Goal: Task Accomplishment & Management: Manage account settings

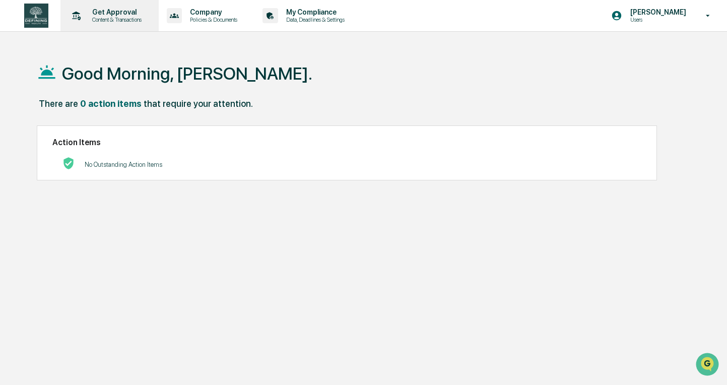
click at [110, 17] on p "Content & Transactions" at bounding box center [115, 19] width 62 height 7
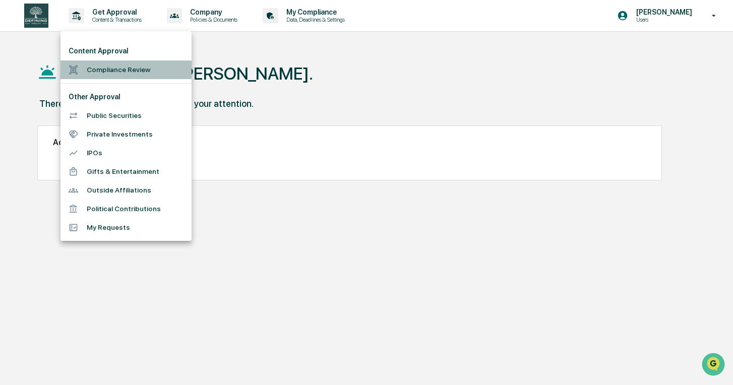
click at [142, 66] on li "Compliance Review" at bounding box center [125, 69] width 131 height 19
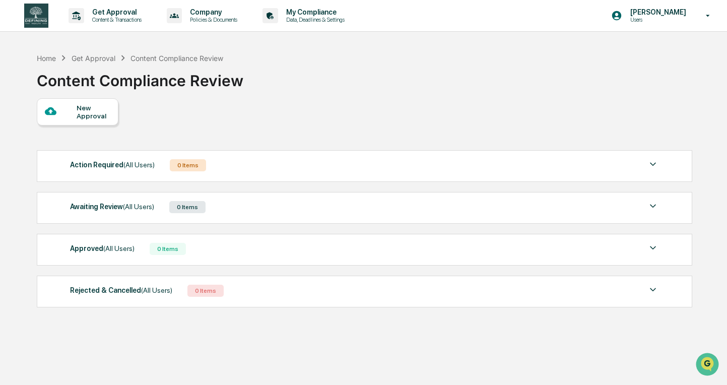
click at [101, 117] on div "New Approval" at bounding box center [94, 112] width 34 height 16
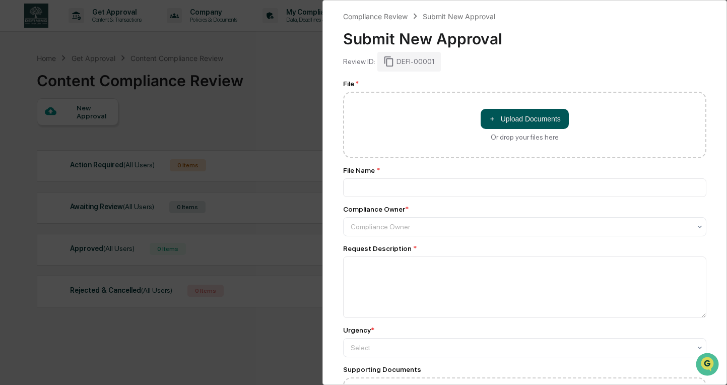
click at [534, 118] on button "＋ Upload Documents" at bounding box center [525, 119] width 88 height 20
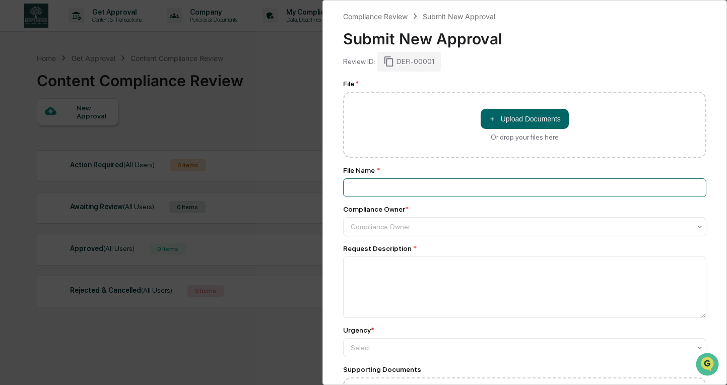
click at [466, 192] on input at bounding box center [525, 187] width 364 height 19
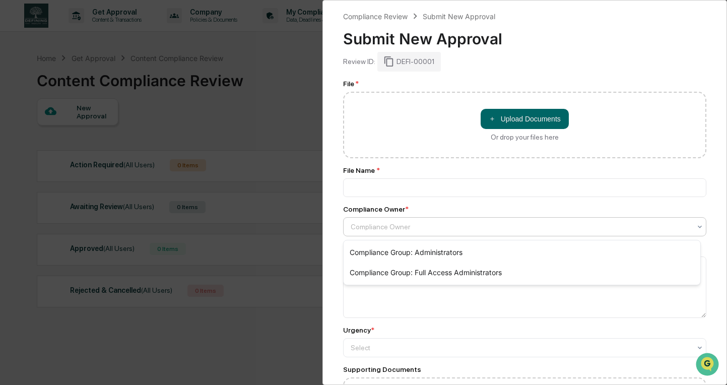
click at [459, 231] on div at bounding box center [521, 227] width 341 height 10
click at [511, 219] on div "Compliance Owner" at bounding box center [525, 226] width 364 height 19
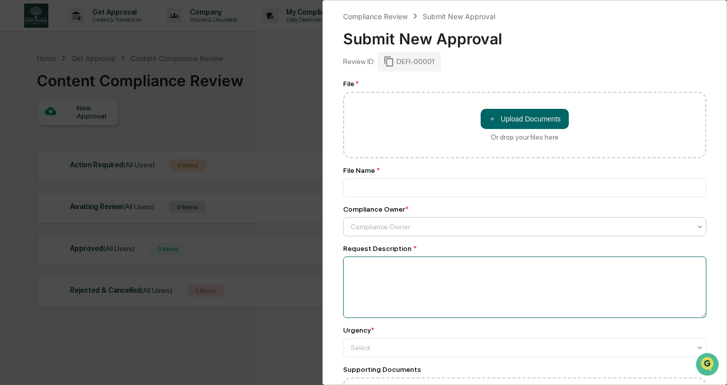
click at [491, 281] on textarea at bounding box center [525, 286] width 364 height 61
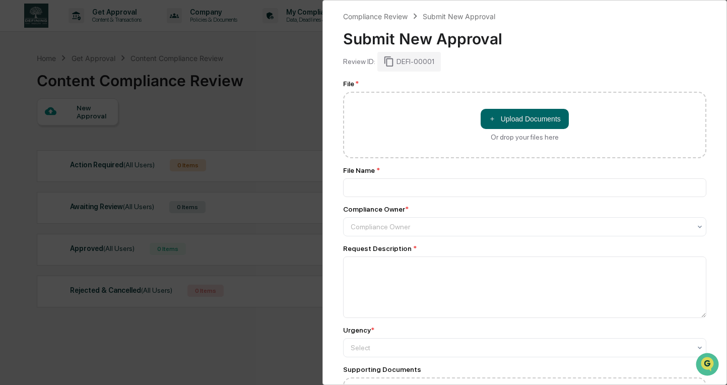
click at [523, 243] on div "File * ＋ Upload Documents Or drop your files here File Name * Compliance Owner …" at bounding box center [525, 262] width 364 height 364
click at [533, 365] on div "File * ＋ Upload Documents Or drop your files here File Name * Compliance Owner …" at bounding box center [525, 262] width 364 height 364
click at [524, 338] on div "Urgency * Select" at bounding box center [525, 341] width 364 height 31
click at [514, 347] on div at bounding box center [521, 348] width 341 height 10
click at [507, 354] on div "Select" at bounding box center [521, 348] width 351 height 14
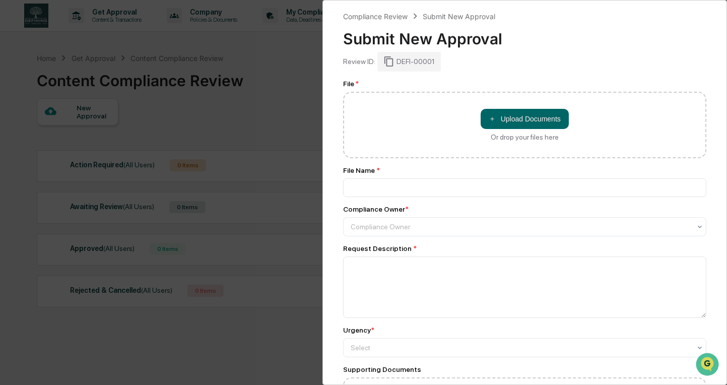
click at [490, 371] on div "Supporting Documents" at bounding box center [525, 369] width 364 height 8
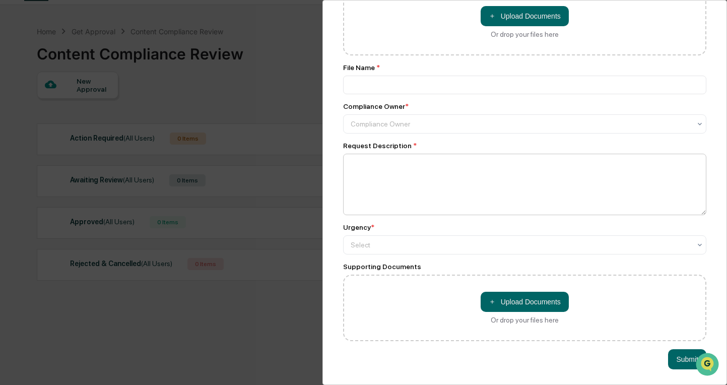
scroll to position [110, 0]
click at [307, 194] on div "Compliance Review Submit New Approval Submit New Approval Review ID: DEFI-00001…" at bounding box center [363, 192] width 727 height 385
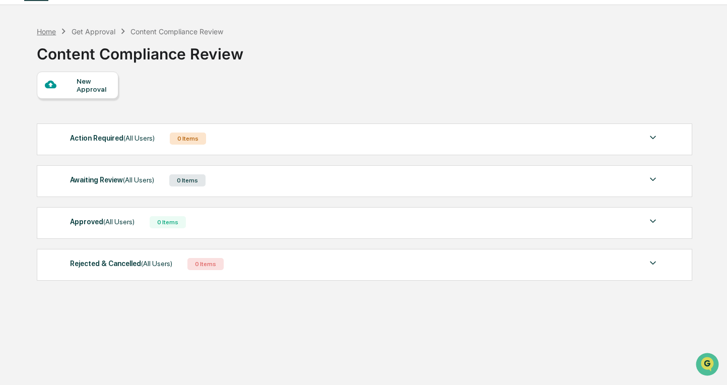
click at [53, 32] on div "Home" at bounding box center [46, 31] width 19 height 9
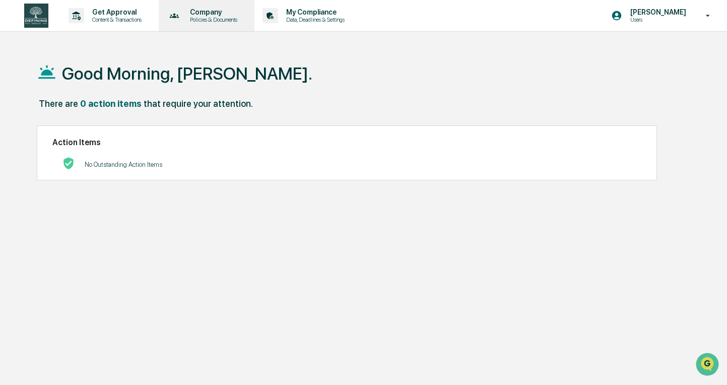
click at [219, 12] on p "Company" at bounding box center [212, 12] width 60 height 8
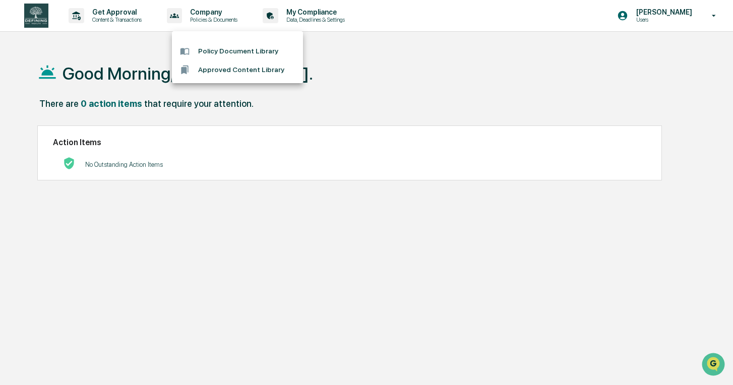
click at [236, 48] on li "Policy Document Library" at bounding box center [237, 51] width 131 height 19
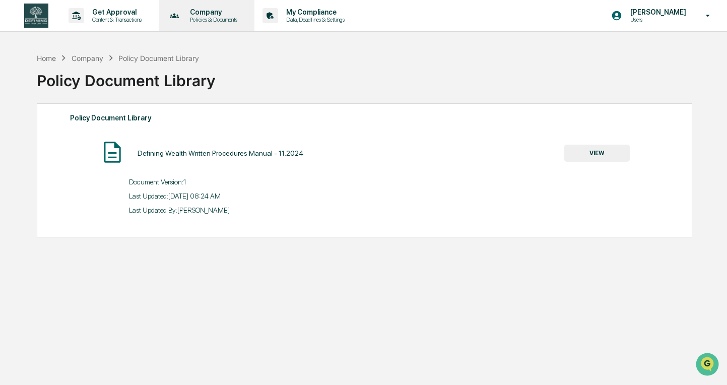
click at [242, 21] on p "Policies & Documents" at bounding box center [212, 19] width 60 height 7
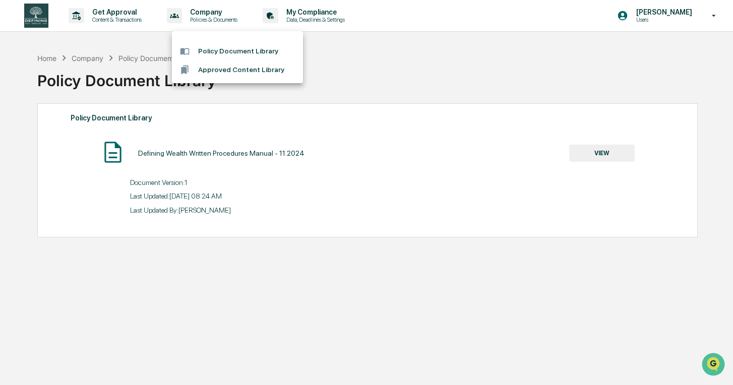
click at [246, 65] on li "Approved Content Library" at bounding box center [237, 69] width 131 height 19
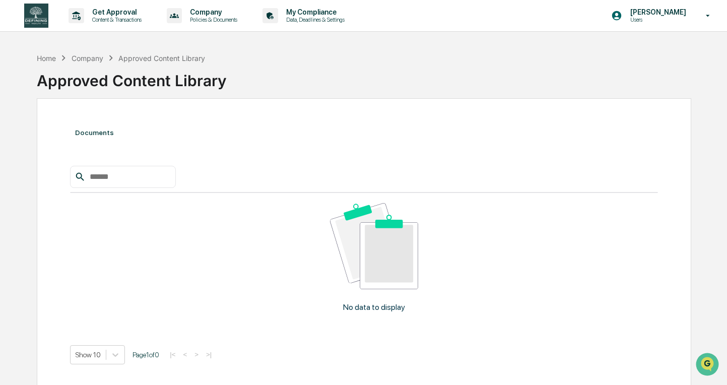
scroll to position [48, 0]
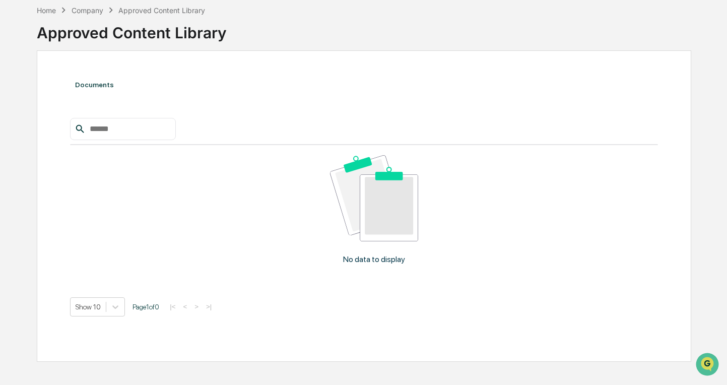
click at [51, 17] on div "Approved Content Library" at bounding box center [364, 29] width 655 height 26
click at [51, 15] on div "Home Company Approved Content Library" at bounding box center [121, 10] width 168 height 11
click at [49, 10] on div "Home" at bounding box center [46, 10] width 19 height 9
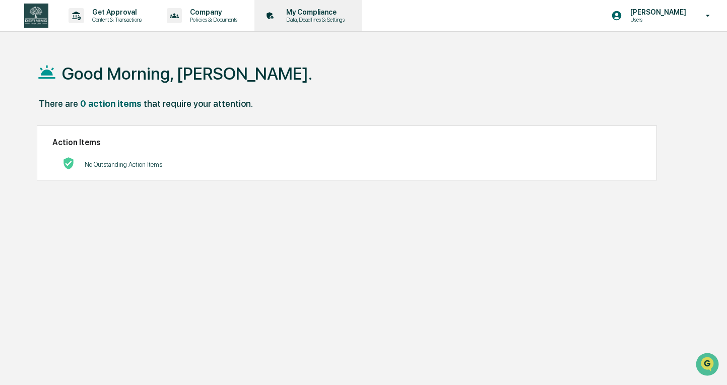
click at [309, 21] on p "Data, Deadlines & Settings" at bounding box center [314, 19] width 72 height 7
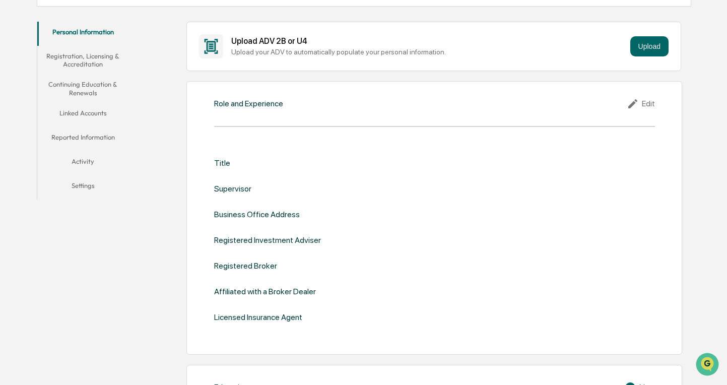
scroll to position [138, 0]
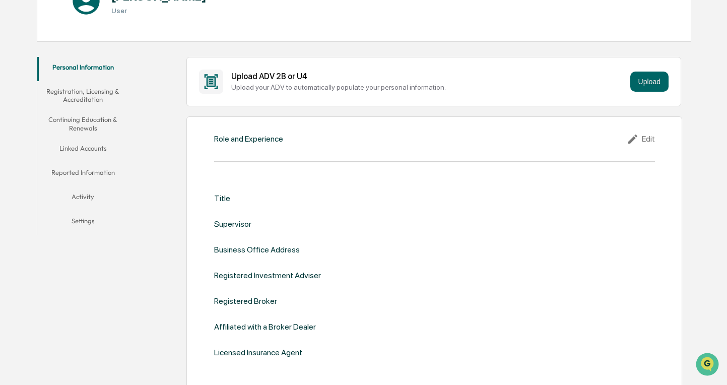
click at [107, 94] on button "Registration, Licensing & Accreditation" at bounding box center [82, 95] width 91 height 29
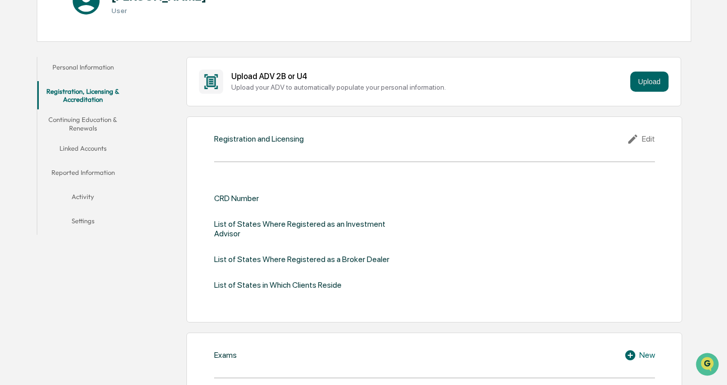
click at [644, 141] on div "Edit" at bounding box center [641, 139] width 28 height 12
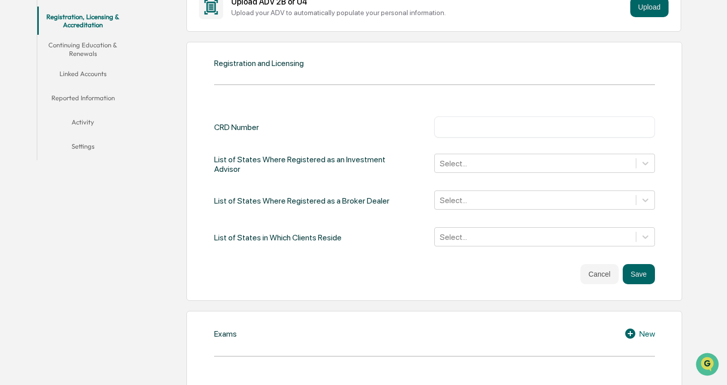
scroll to position [213, 0]
click at [500, 155] on div "Select..." at bounding box center [535, 163] width 201 height 16
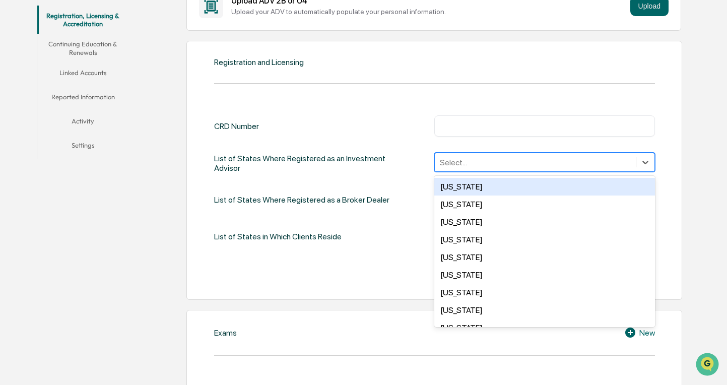
click at [492, 128] on input "text" at bounding box center [544, 126] width 205 height 10
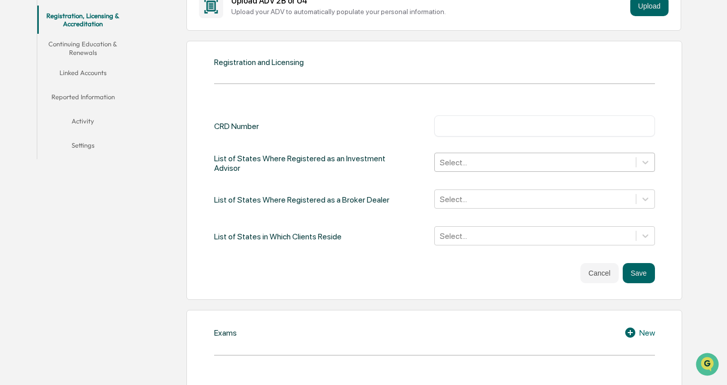
click at [467, 159] on div at bounding box center [535, 163] width 190 height 12
click at [388, 186] on div "CRD Number ​ List of States Where Registered as an Investment Advisor Select...…" at bounding box center [434, 181] width 441 height 132
click at [491, 193] on div at bounding box center [535, 199] width 190 height 12
click at [391, 221] on div "CRD Number ​ List of States Where Registered as an Investment Advisor Select...…" at bounding box center [434, 181] width 441 height 132
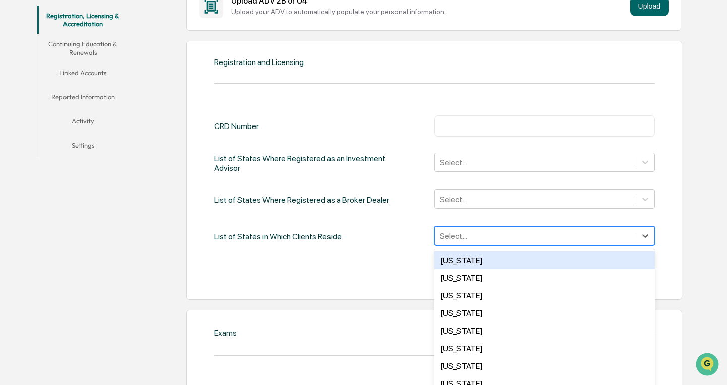
scroll to position [232, 0]
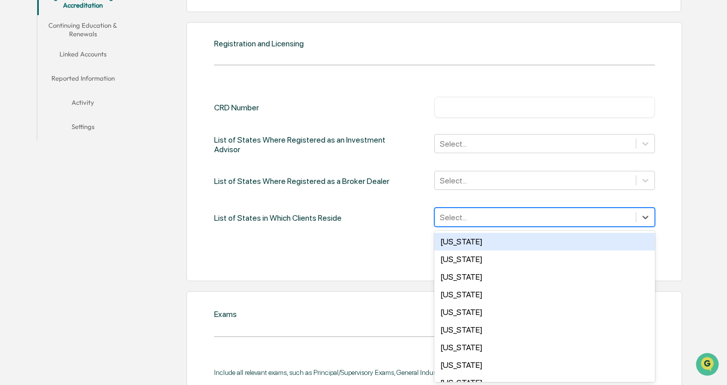
click at [459, 227] on div "[US_STATE], 1 of 50. 50 results available. Use Up and Down to choose options, p…" at bounding box center [544, 217] width 220 height 19
click at [409, 217] on div "List of States in Which Clients Reside [US_STATE], 1 of 50. 50 results availabl…" at bounding box center [434, 218] width 441 height 21
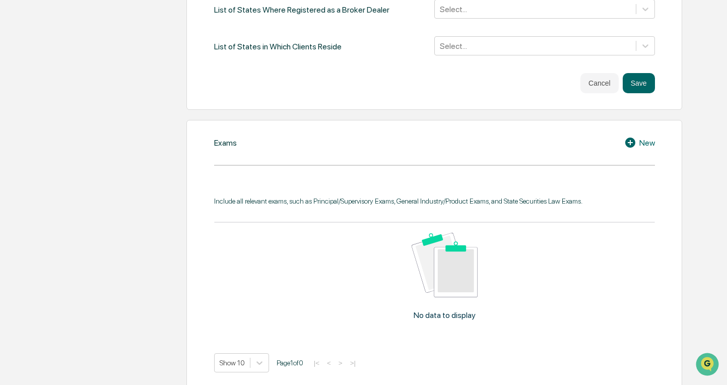
scroll to position [400, 0]
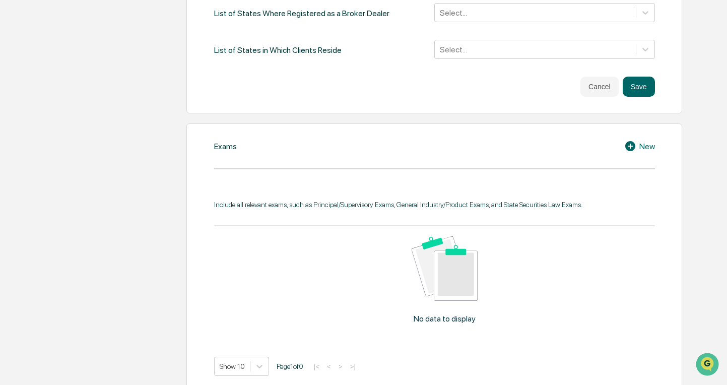
click at [644, 141] on div "New" at bounding box center [639, 146] width 31 height 12
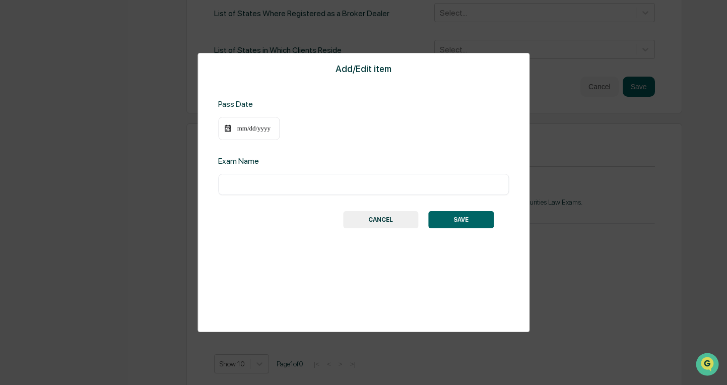
click at [392, 218] on button "CANCEL" at bounding box center [380, 219] width 75 height 17
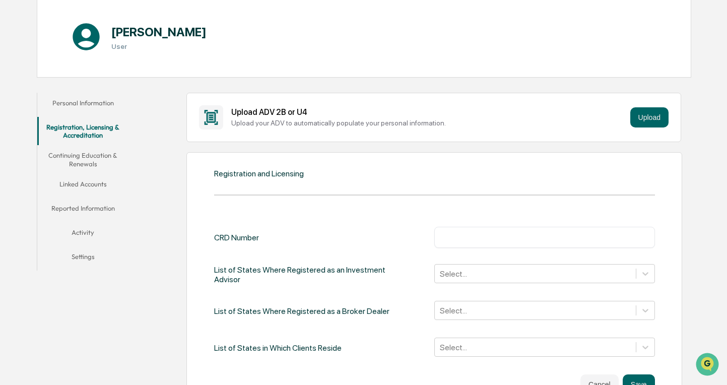
scroll to position [0, 0]
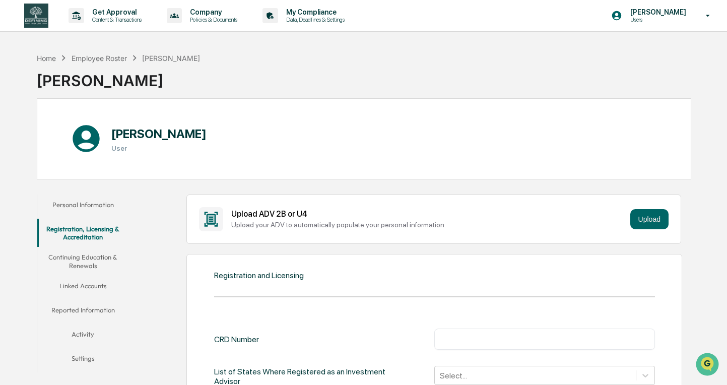
click at [99, 259] on button "Continuing Education & Renewals" at bounding box center [82, 261] width 91 height 29
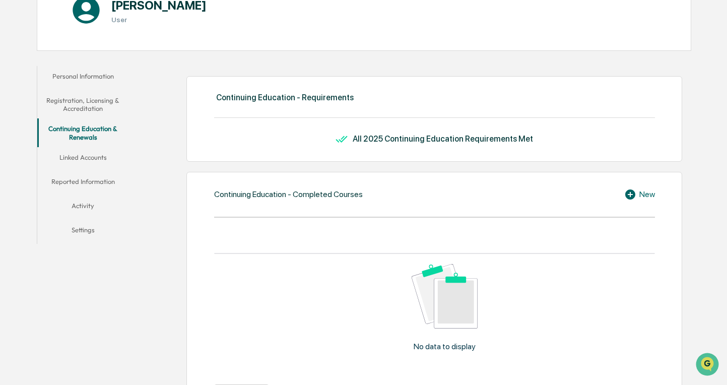
scroll to position [128, 0]
click at [637, 198] on icon at bounding box center [631, 195] width 15 height 12
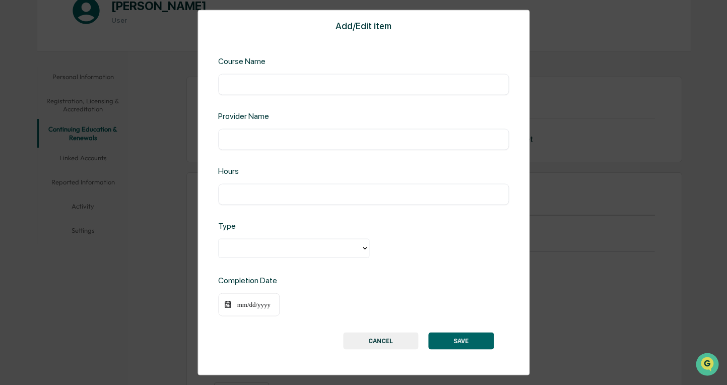
click at [335, 81] on input "text" at bounding box center [364, 85] width 276 height 10
click at [375, 337] on button "CANCEL" at bounding box center [380, 340] width 75 height 17
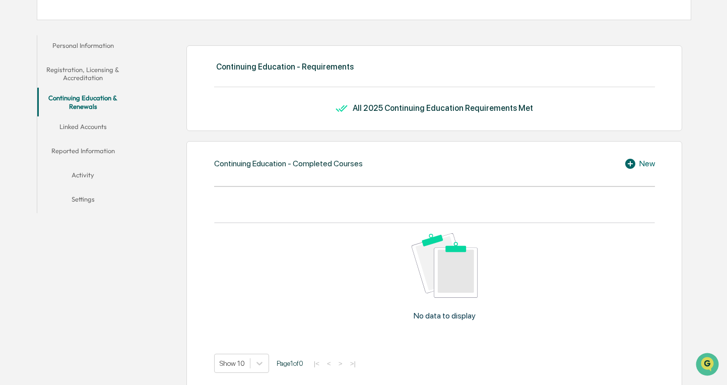
scroll to position [167, 0]
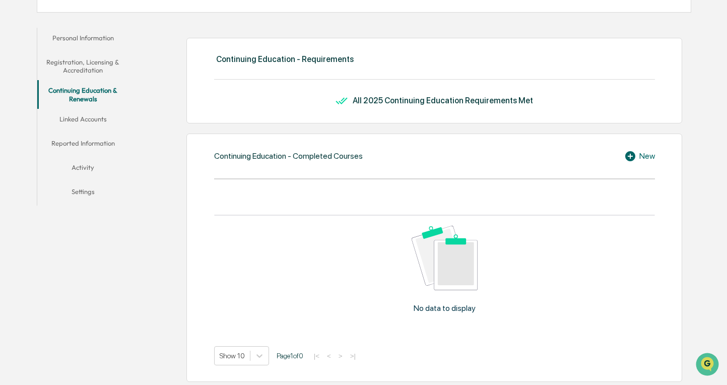
click at [99, 122] on button "Linked Accounts" at bounding box center [82, 121] width 91 height 24
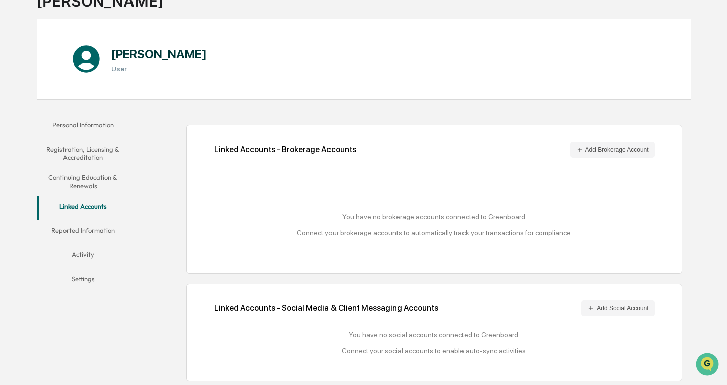
scroll to position [82, 0]
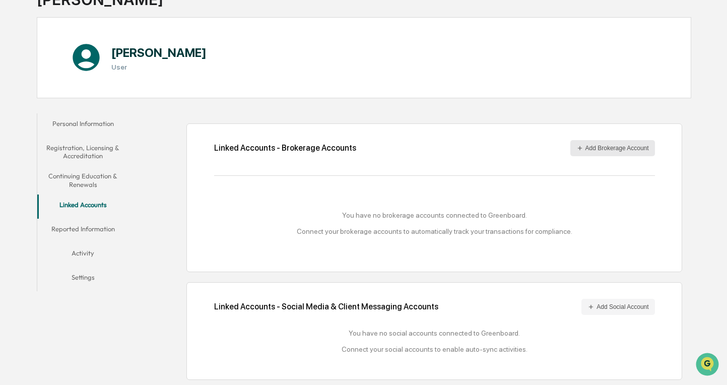
click at [609, 149] on button "Add Brokerage Account" at bounding box center [612, 148] width 85 height 16
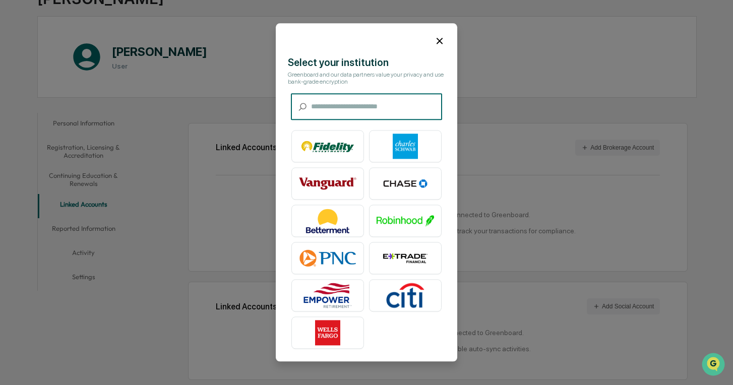
click at [442, 42] on icon at bounding box center [439, 40] width 11 height 11
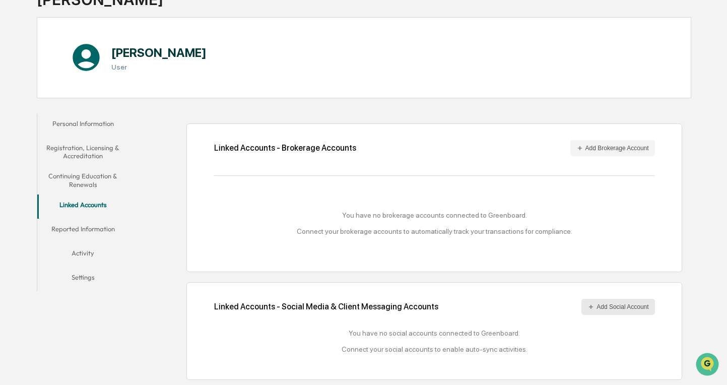
click at [640, 306] on button "Add Social Account" at bounding box center [617, 307] width 73 height 16
click at [110, 225] on button "Reported Information" at bounding box center [82, 231] width 91 height 24
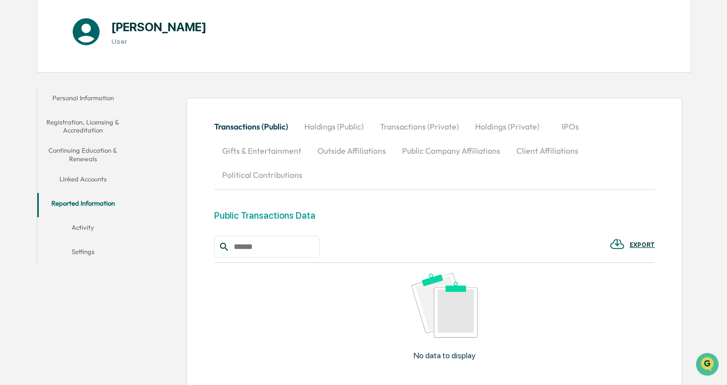
scroll to position [170, 0]
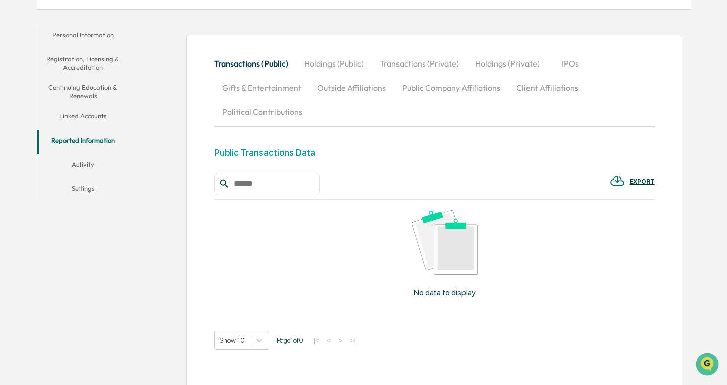
click at [339, 86] on button "Outside Affiliations" at bounding box center [351, 88] width 85 height 24
click at [442, 81] on button "Public Company Affiliations" at bounding box center [451, 88] width 114 height 24
click at [541, 82] on button "Client Affiliations" at bounding box center [547, 88] width 78 height 24
click at [505, 62] on button "Holdings (Private)" at bounding box center [507, 63] width 81 height 24
click at [420, 64] on button "Transactions (Private)" at bounding box center [419, 63] width 95 height 24
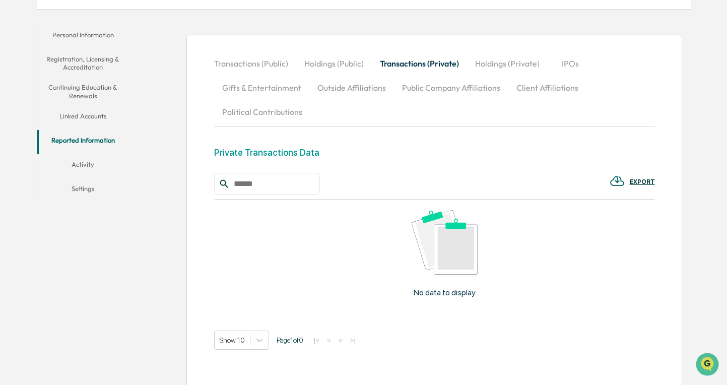
click at [87, 167] on button "Activity" at bounding box center [82, 166] width 91 height 24
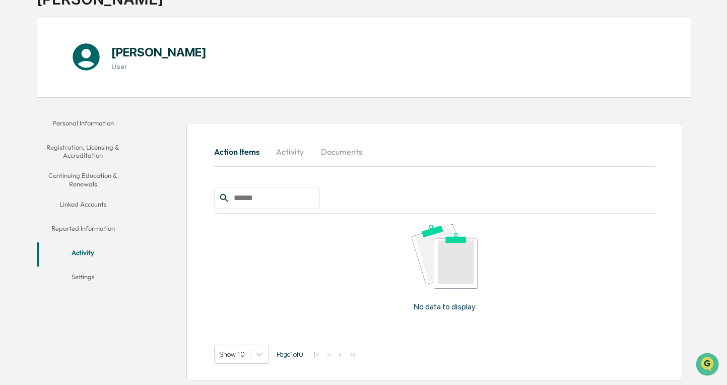
click at [91, 279] on button "Settings" at bounding box center [82, 279] width 91 height 24
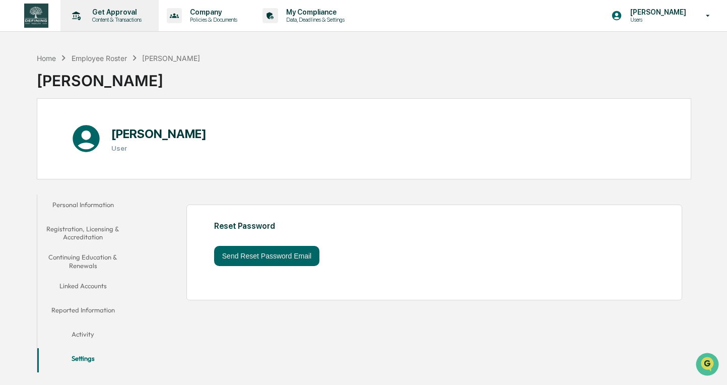
click at [107, 12] on p "Get Approval" at bounding box center [115, 12] width 62 height 8
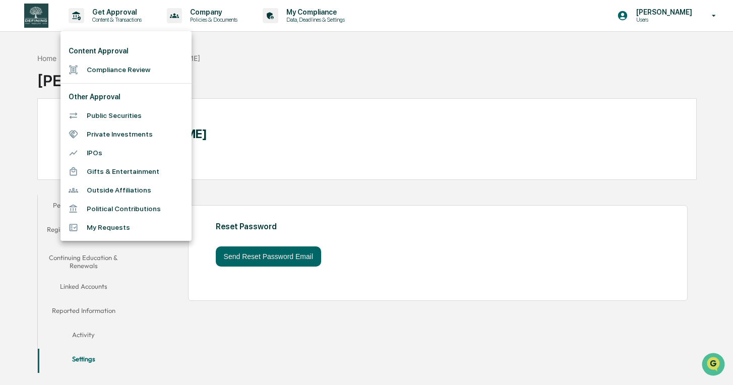
click at [51, 19] on div at bounding box center [366, 192] width 733 height 385
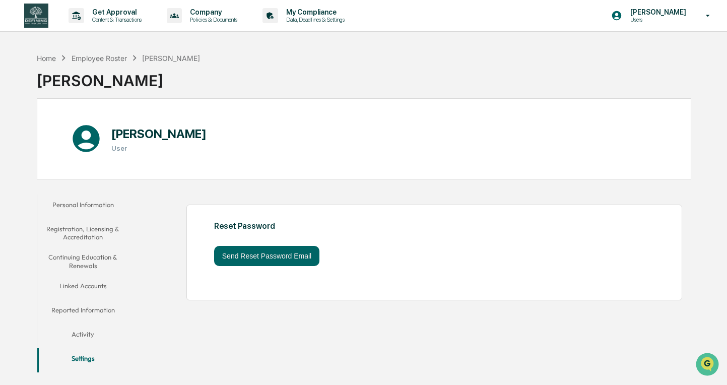
click at [38, 14] on img at bounding box center [36, 16] width 24 height 24
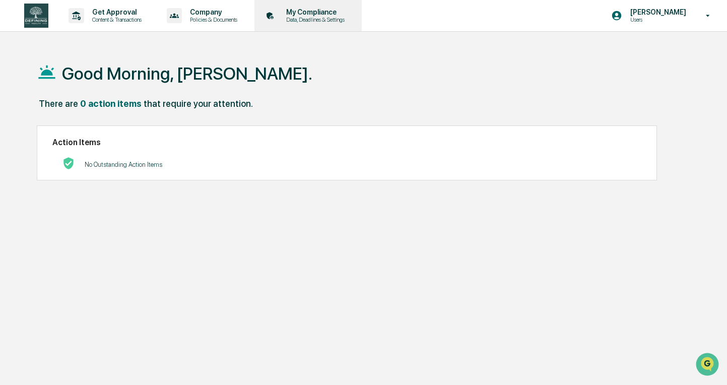
click at [340, 17] on p "Data, Deadlines & Settings" at bounding box center [314, 19] width 72 height 7
